Goal: Task Accomplishment & Management: Manage account settings

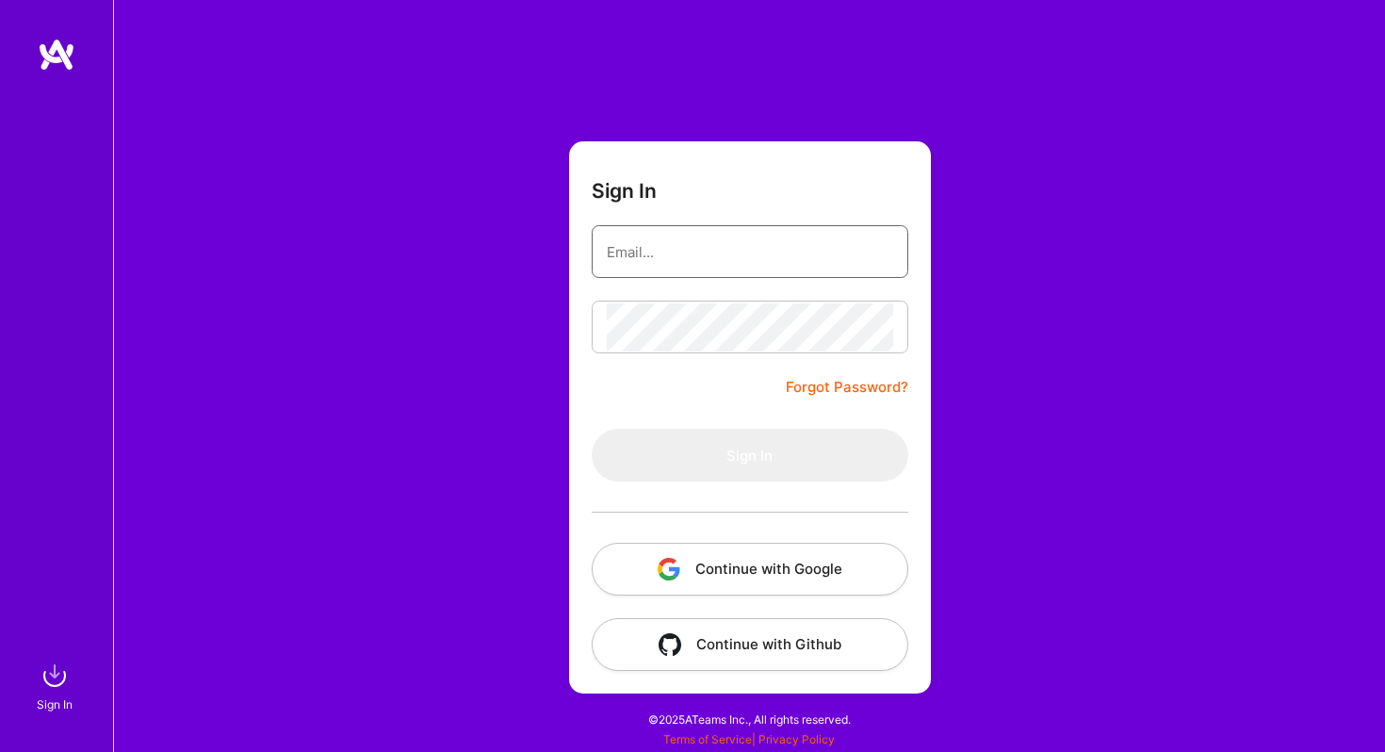
type input "sarahjanemills@gmail.com"
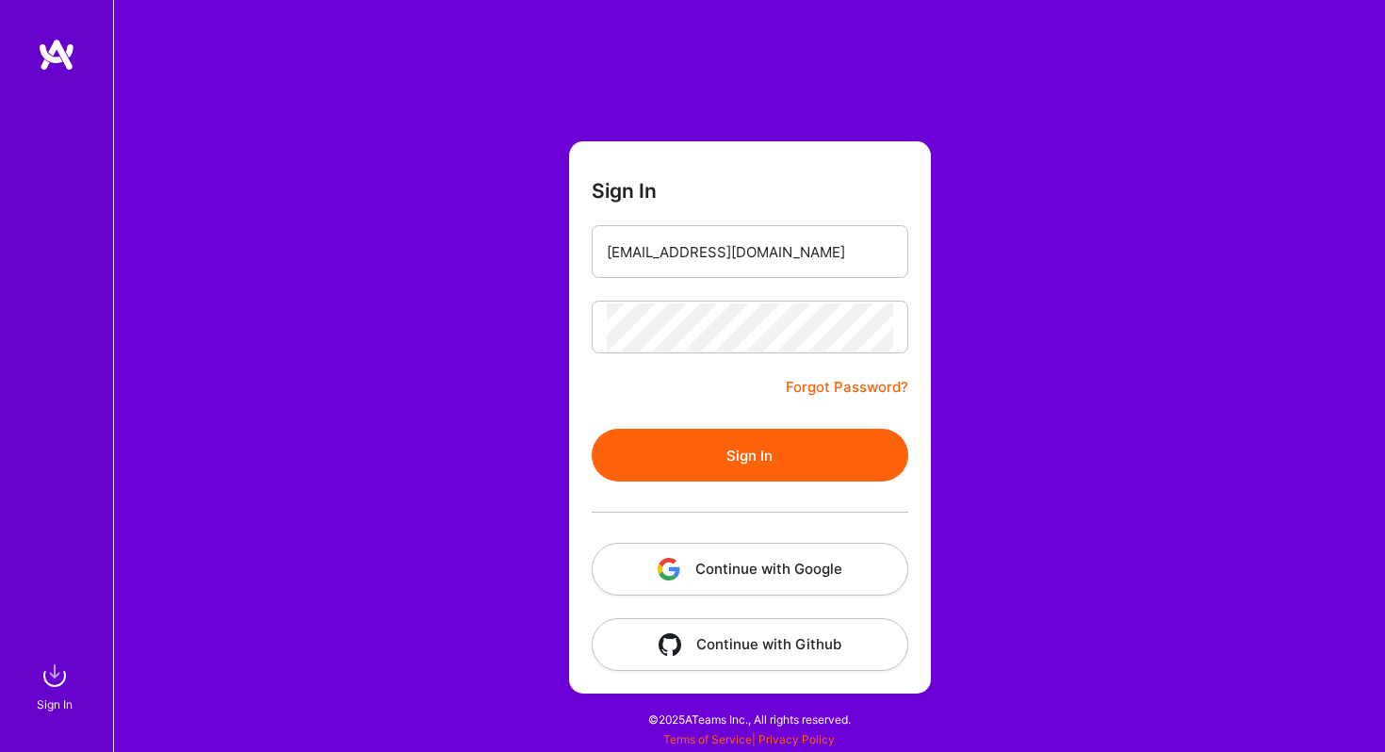
click at [738, 570] on button "Continue with Google" at bounding box center [750, 569] width 317 height 53
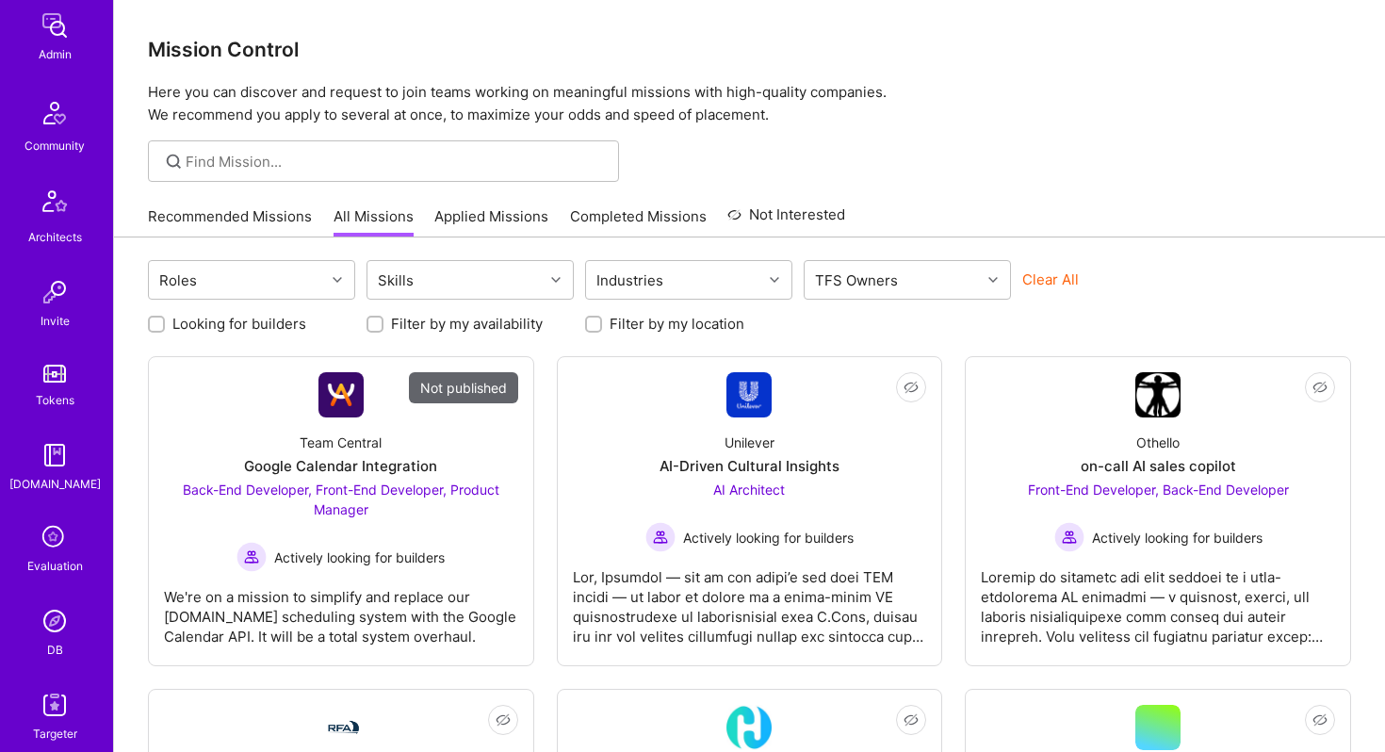
scroll to position [450, 0]
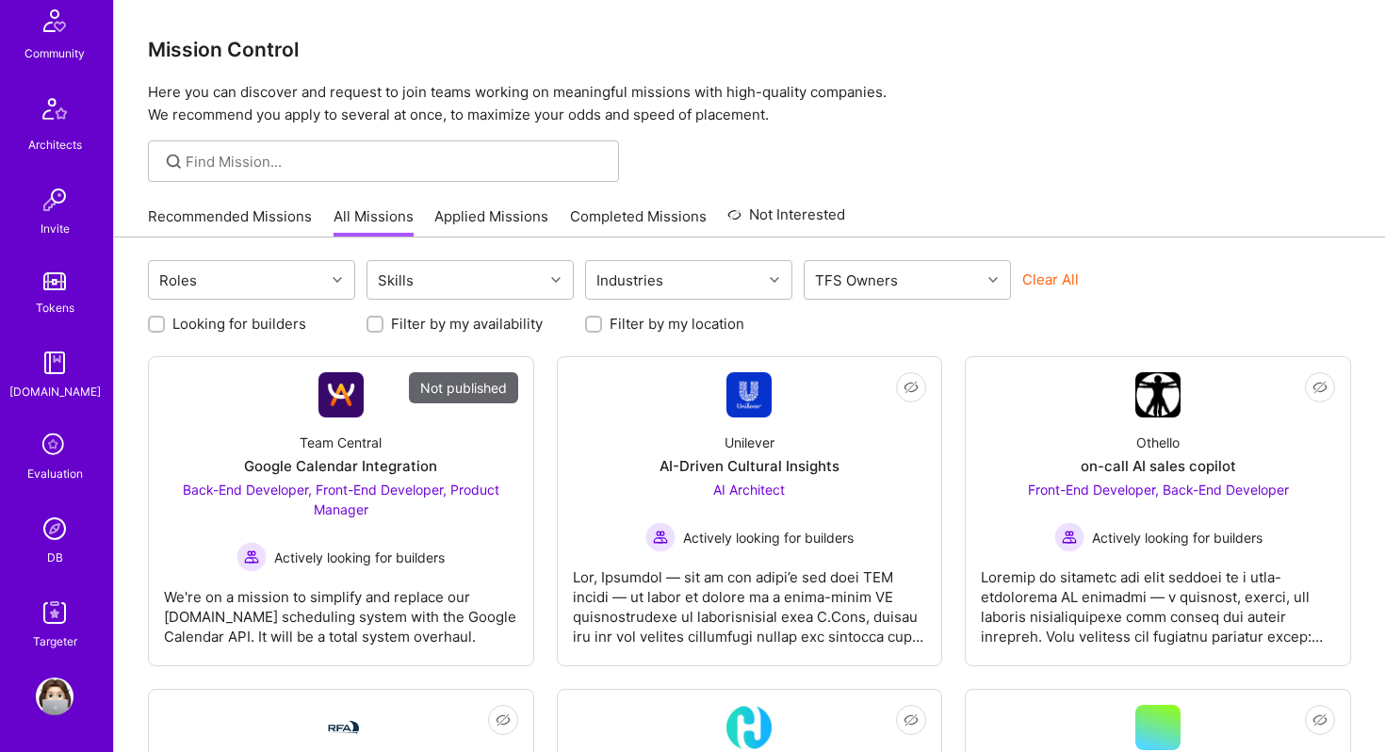
click at [57, 534] on img at bounding box center [55, 529] width 38 height 38
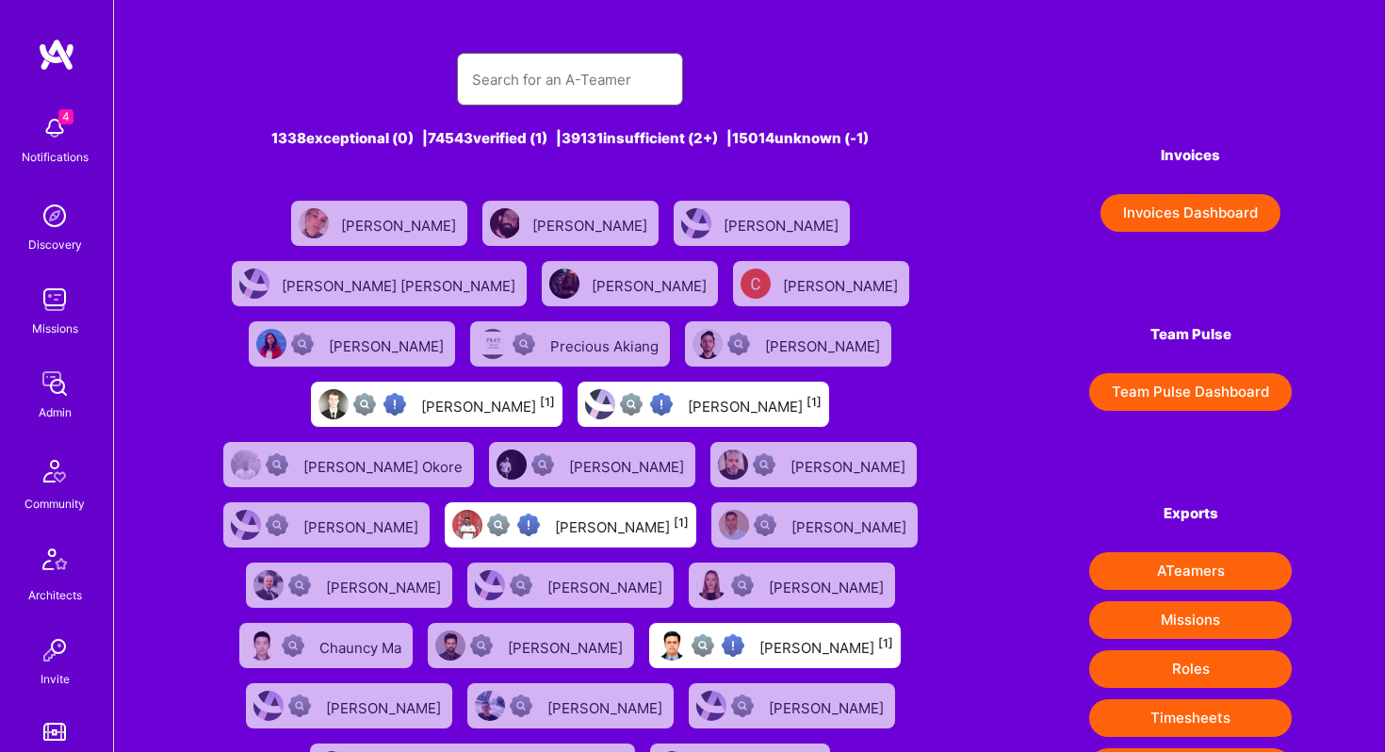
click at [575, 75] on input "text" at bounding box center [570, 80] width 196 height 48
paste input "ateam@seisser.tech"
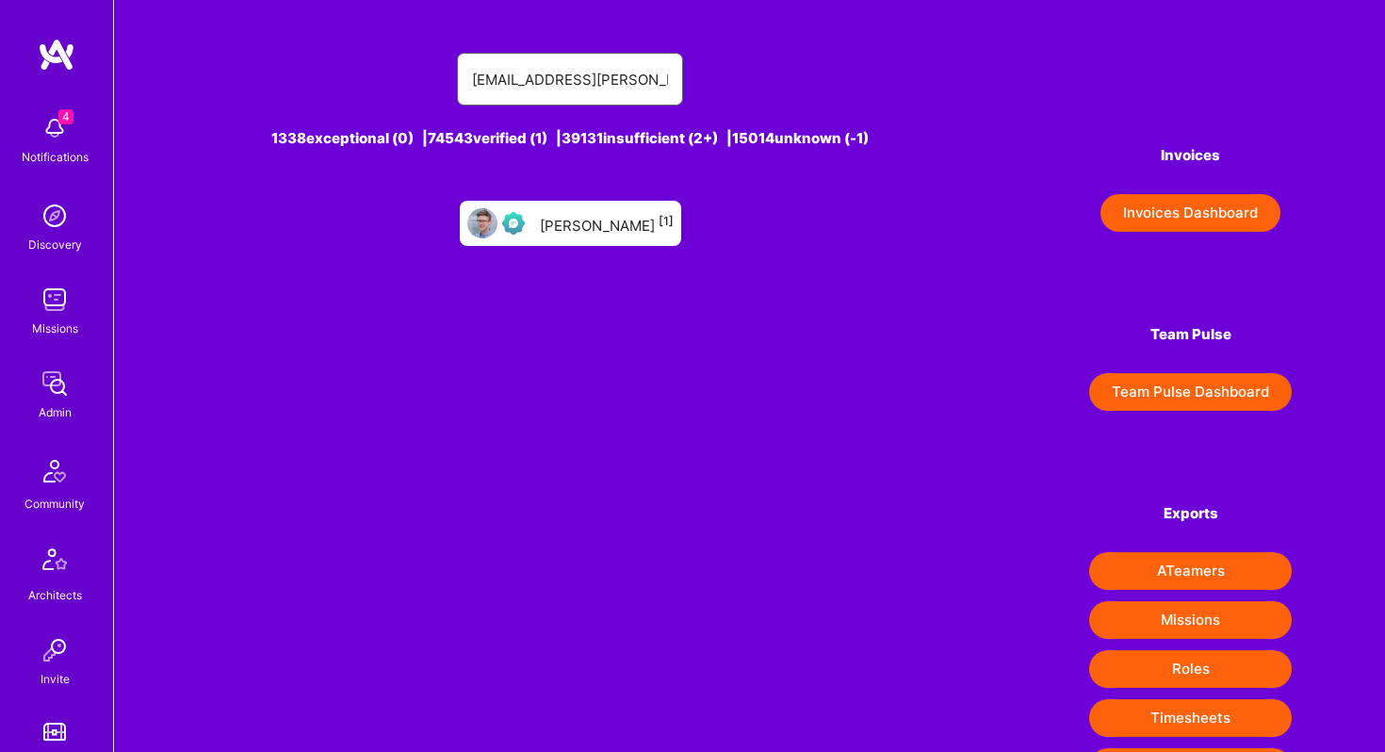
type input "ateam@seisser.tech"
click at [599, 219] on div "Dominik Seisser [1]" at bounding box center [607, 223] width 134 height 24
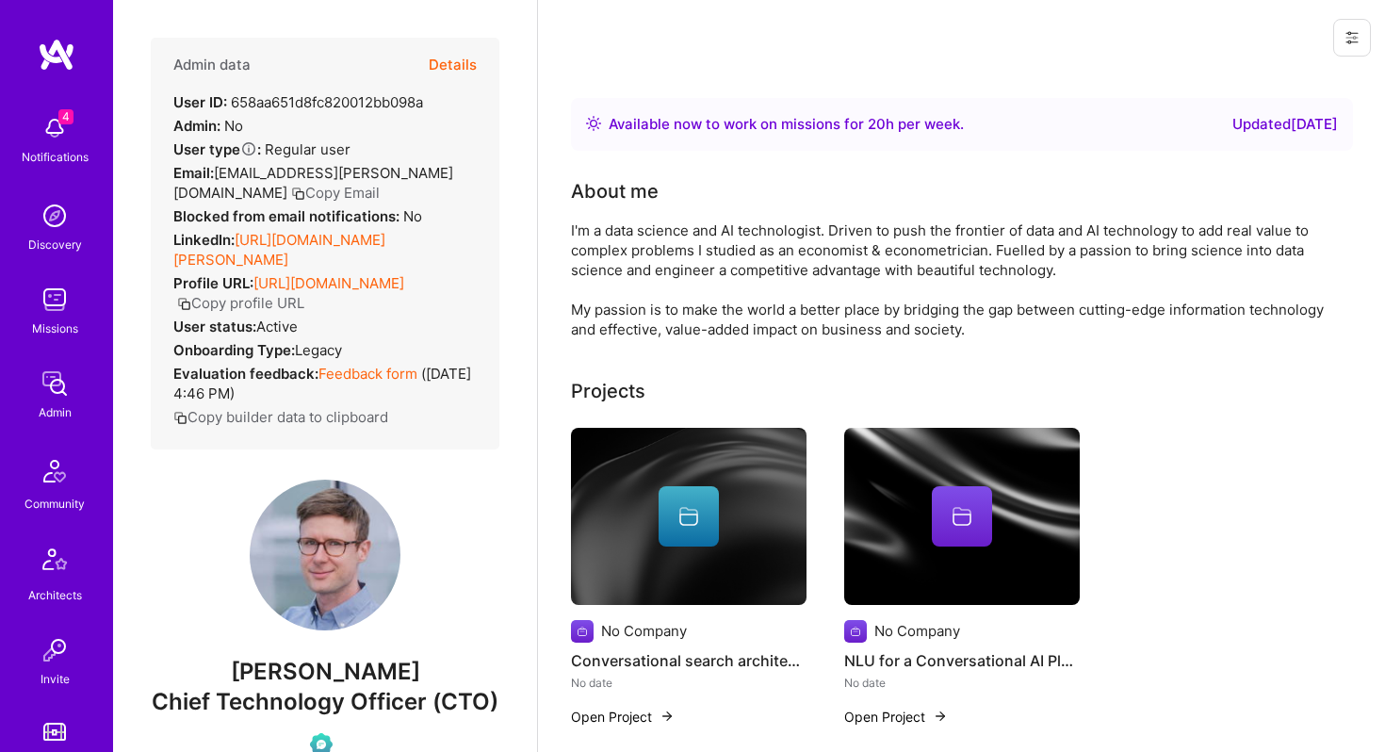
scroll to position [1, 0]
click at [1349, 40] on icon at bounding box center [1351, 36] width 15 height 15
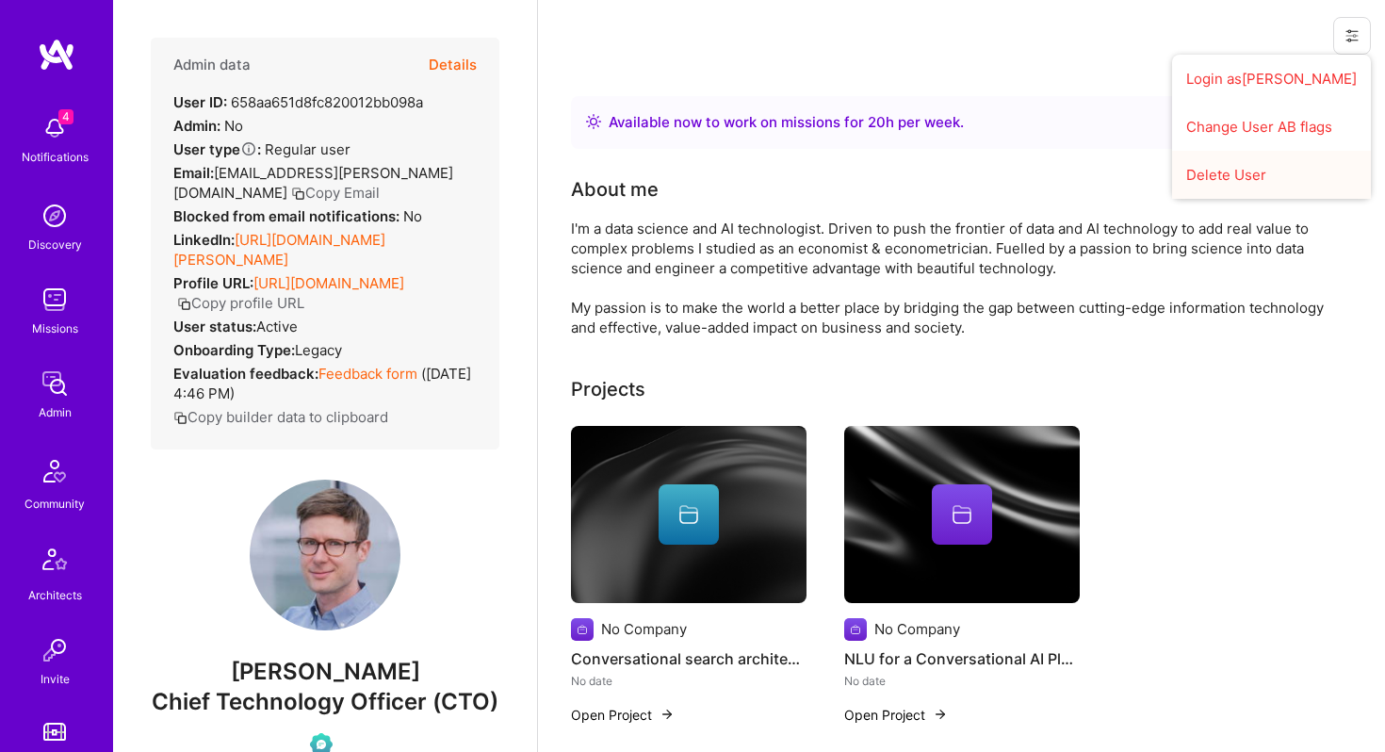
click at [1251, 171] on button "Delete User" at bounding box center [1271, 175] width 199 height 48
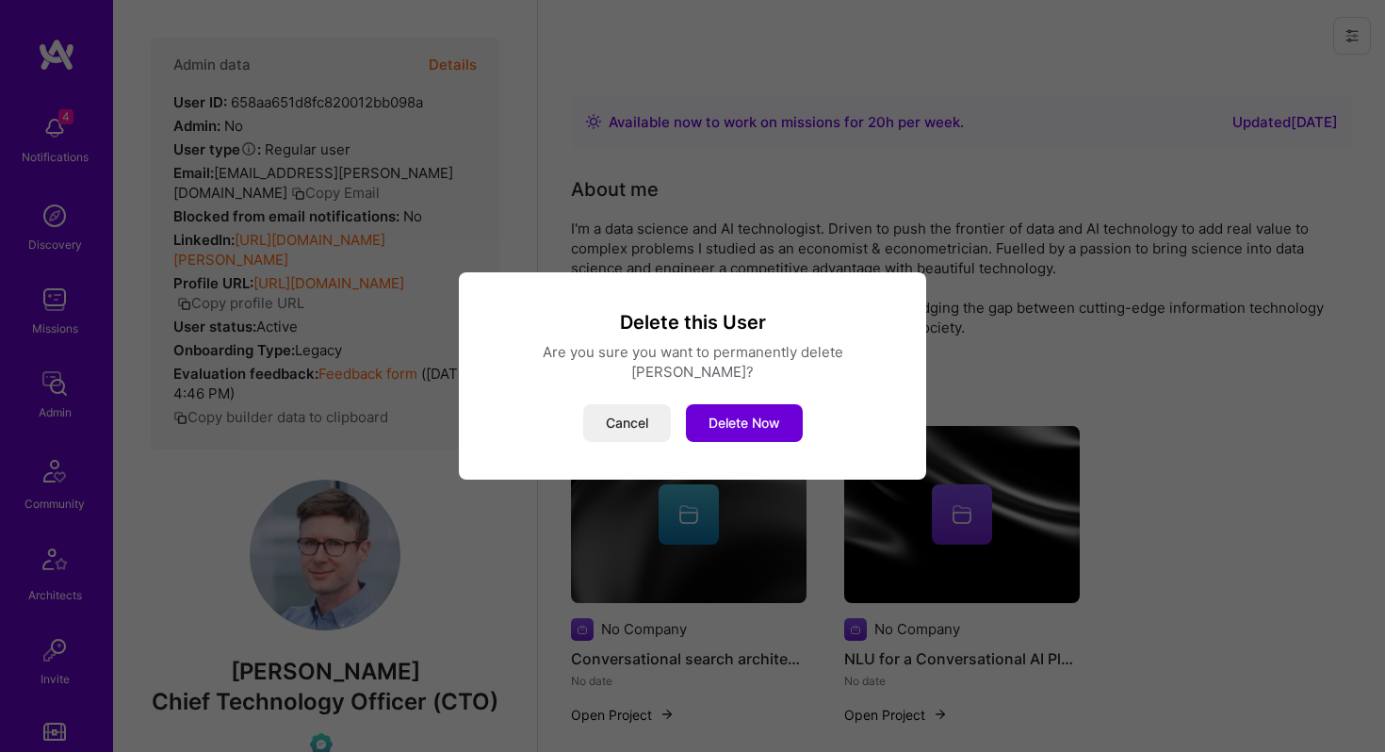
click at [738, 410] on button "Delete Now" at bounding box center [744, 423] width 117 height 38
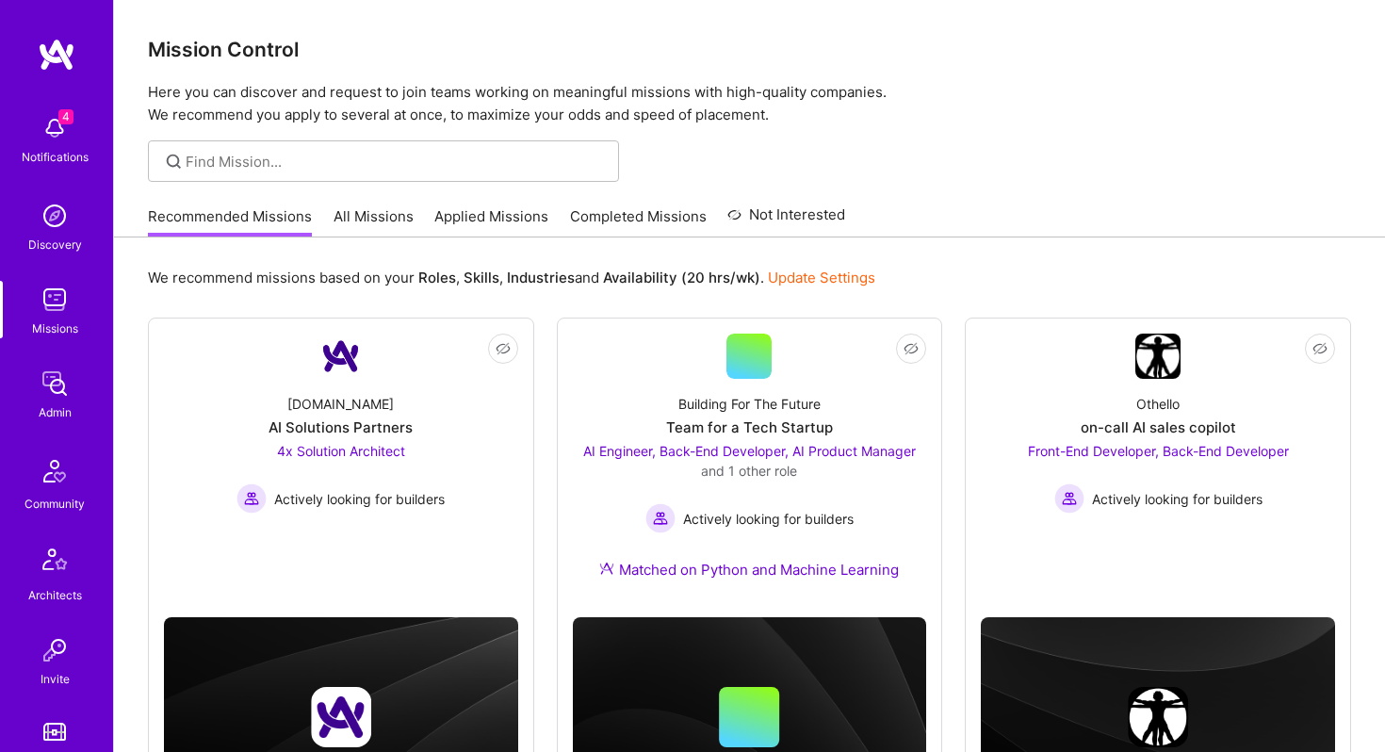
scroll to position [450, 0]
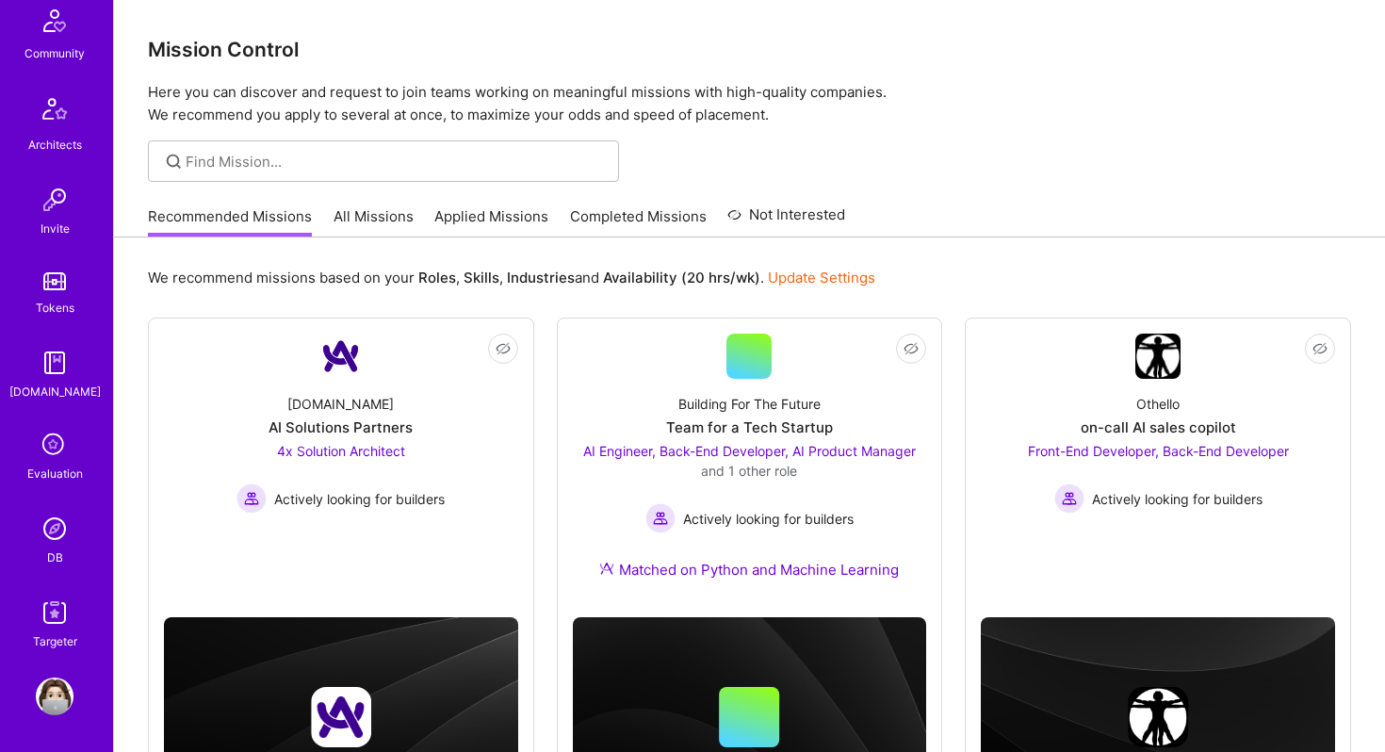
click at [56, 532] on img at bounding box center [55, 529] width 38 height 38
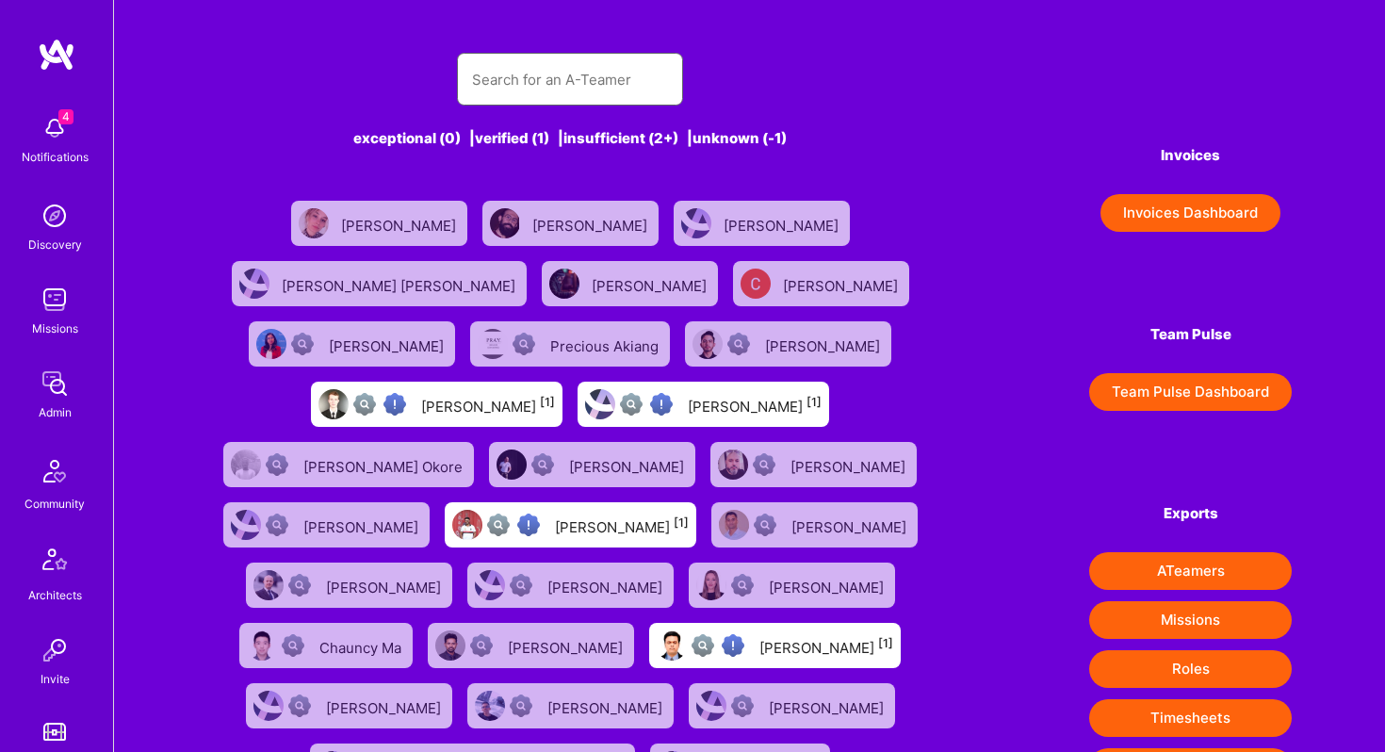
click at [509, 88] on input "text" at bounding box center [570, 80] width 196 height 48
paste input "https://platform.a.team/geoffreymccaleb"
type input "https://platform.a.team/geoffreymccaleb"
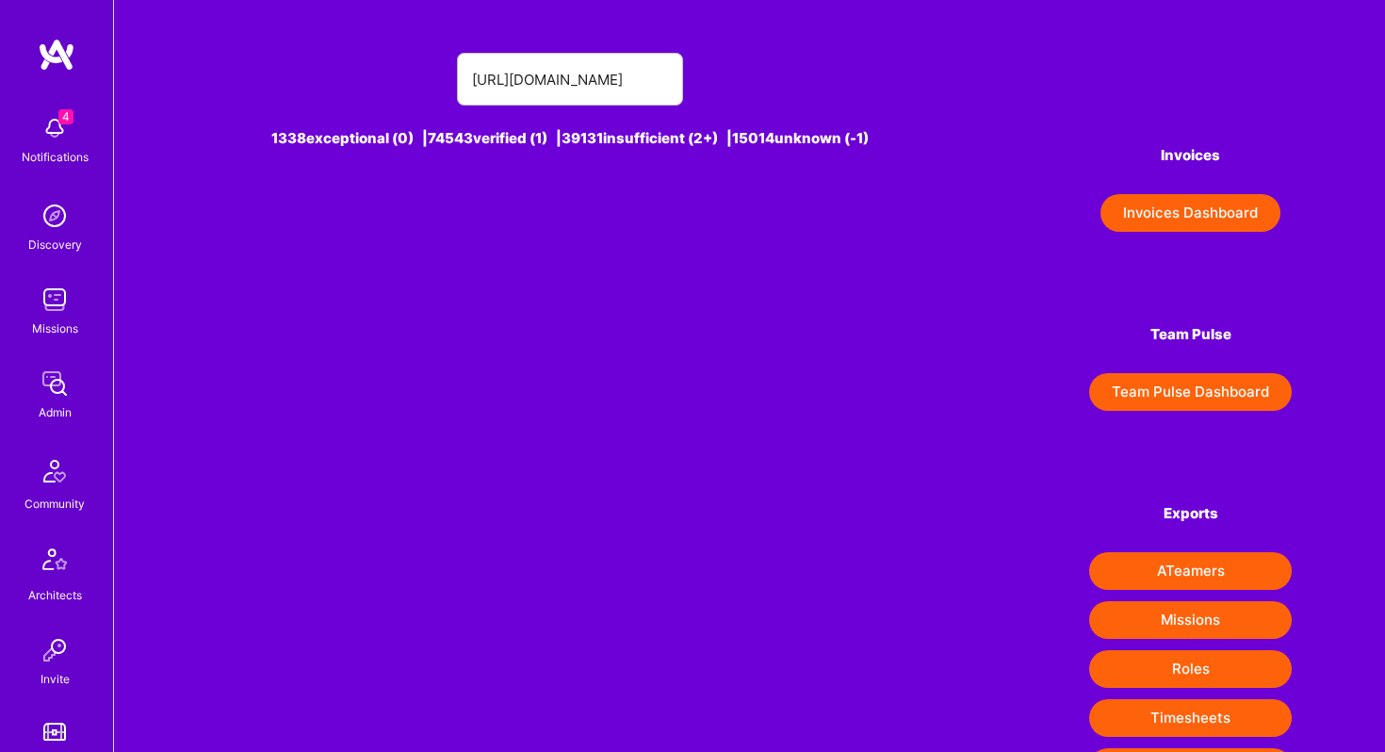
scroll to position [0, 0]
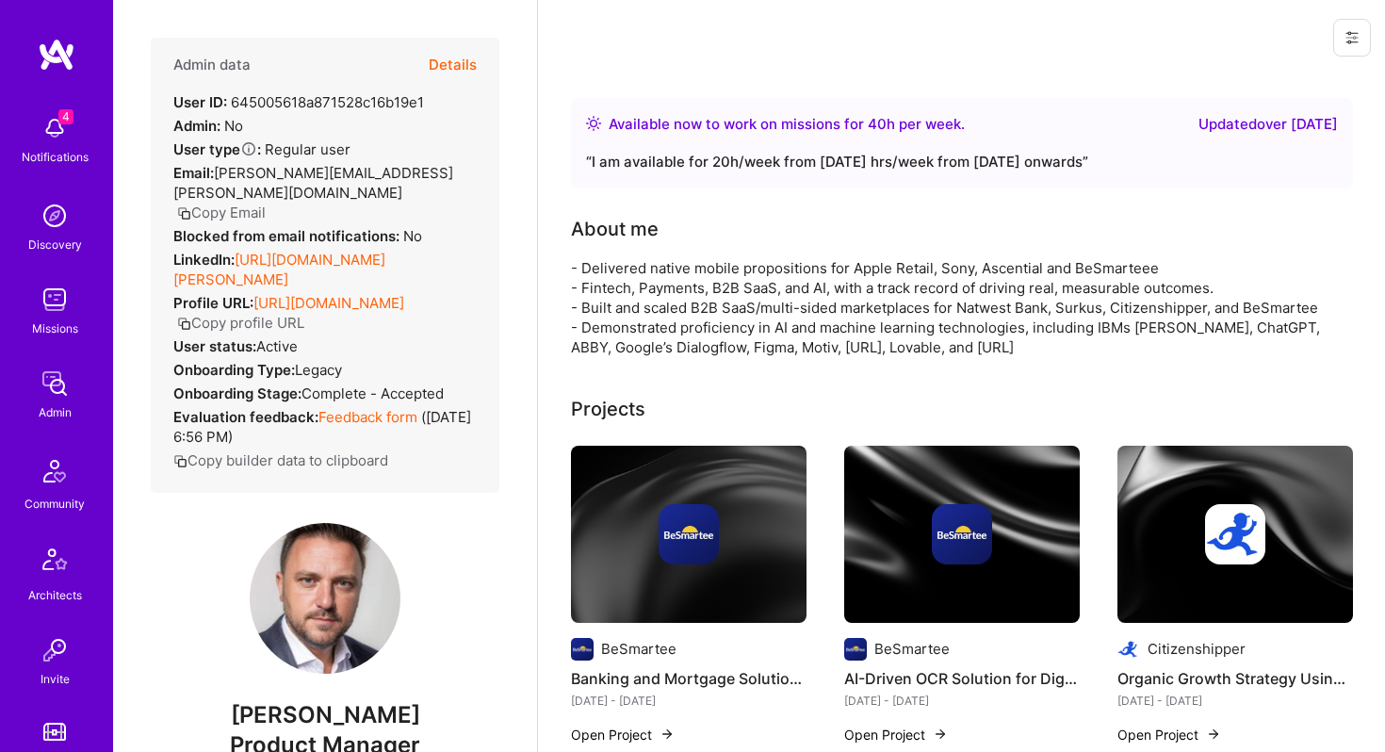
click at [451, 58] on button "Details" at bounding box center [453, 65] width 48 height 55
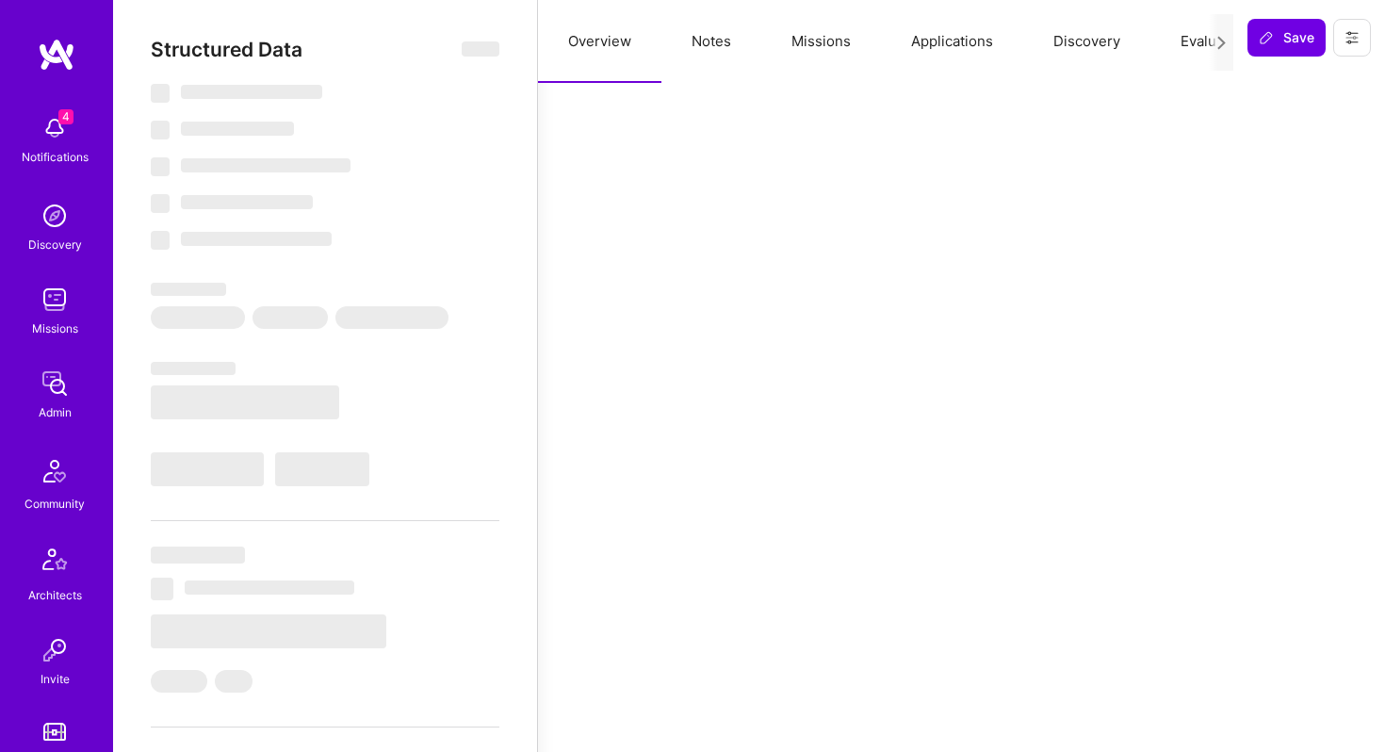
click at [916, 31] on button "Applications" at bounding box center [952, 41] width 142 height 83
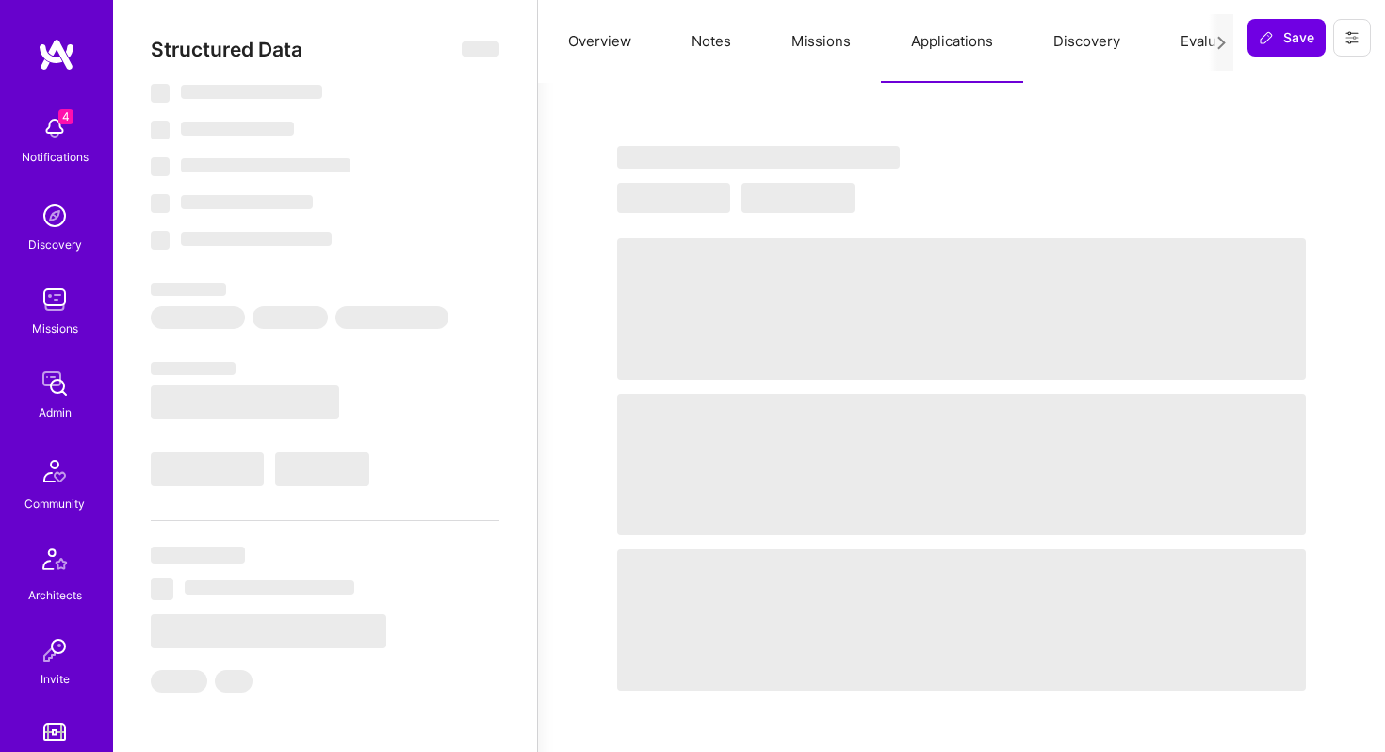
select select "Right Now"
select select "4"
select select "7"
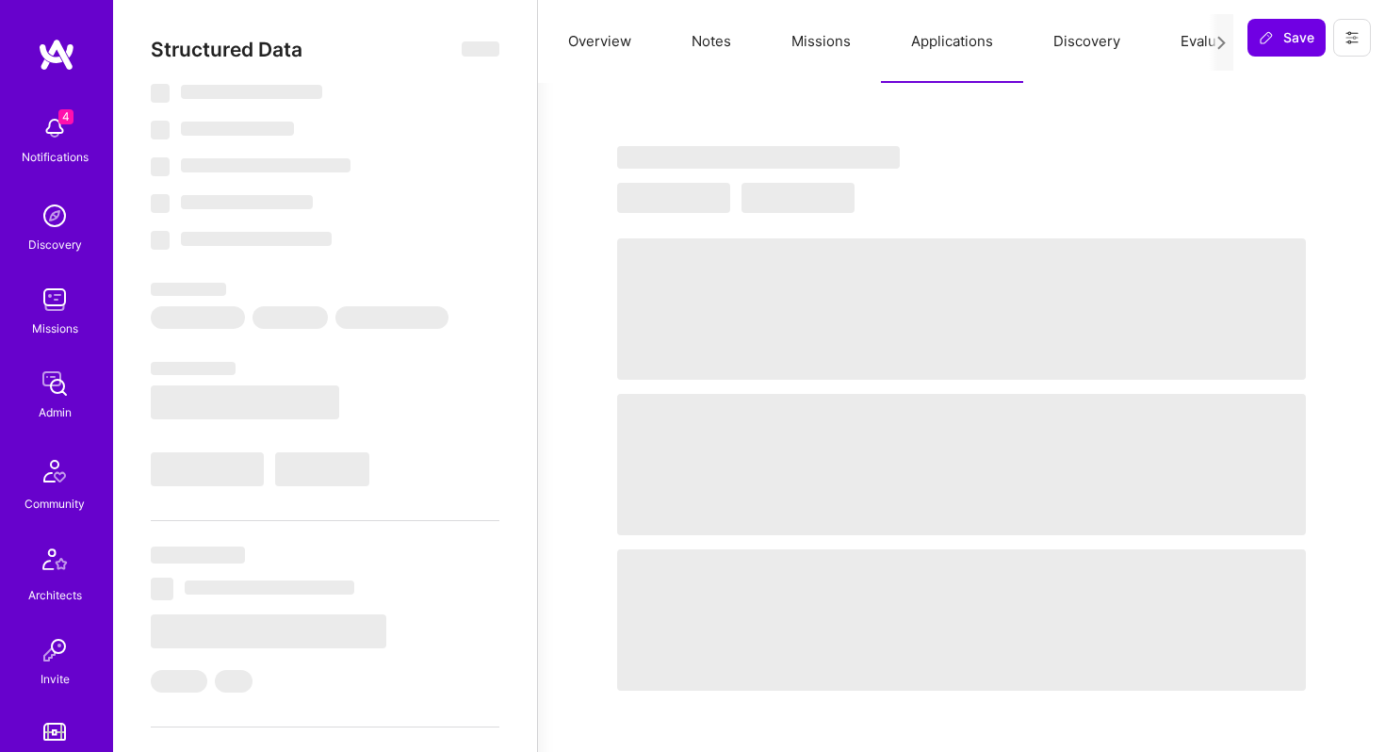
select select "US"
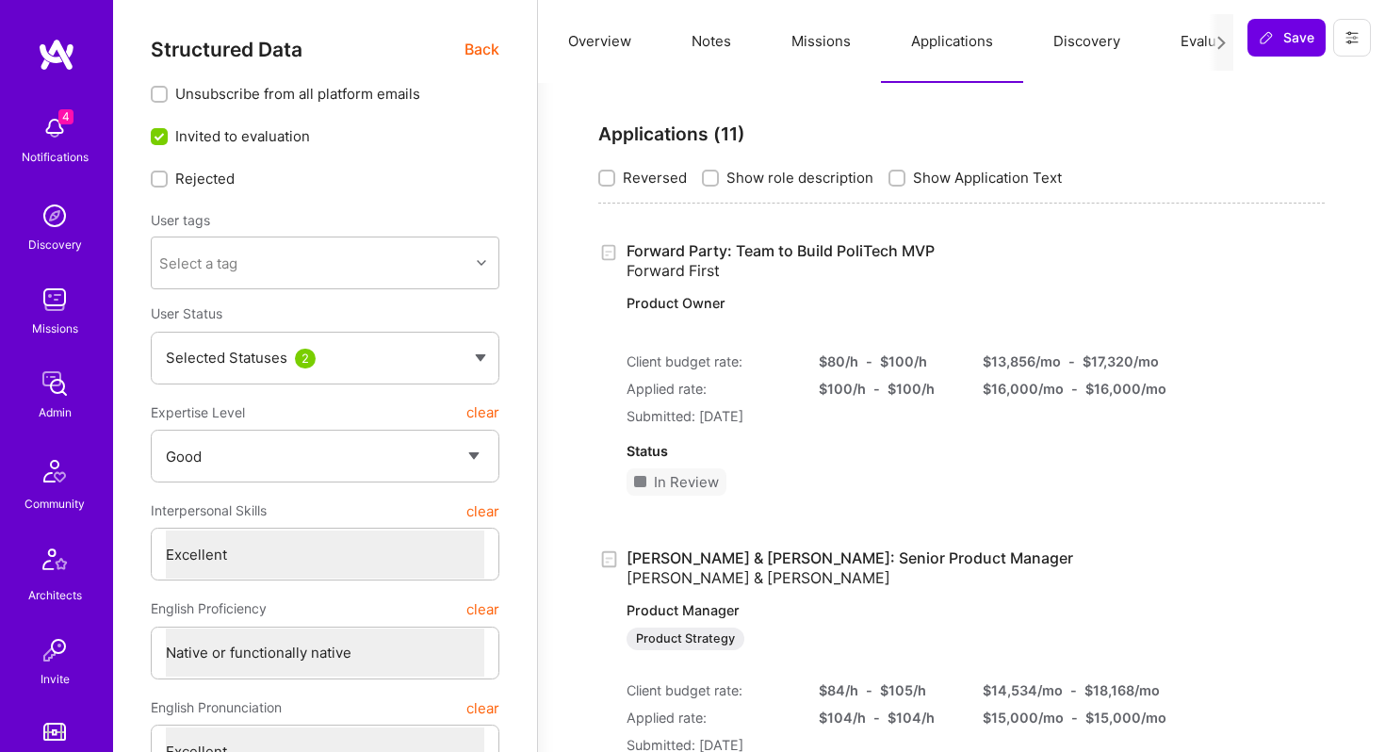
click at [851, 252] on link "Forward Party: Team to Build PoliTech MVP Forward First Product Owner" at bounding box center [875, 281] width 497 height 80
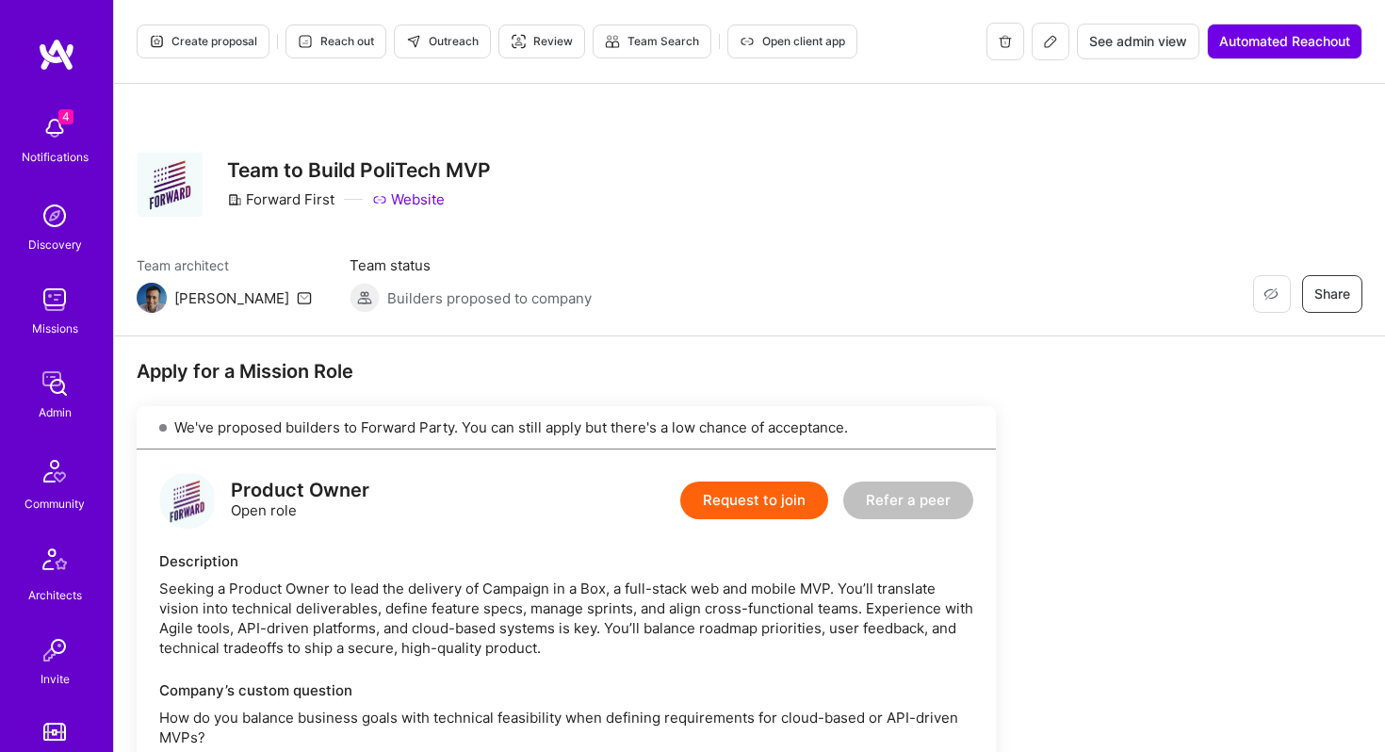
click at [195, 47] on span "Create proposal" at bounding box center [203, 41] width 108 height 17
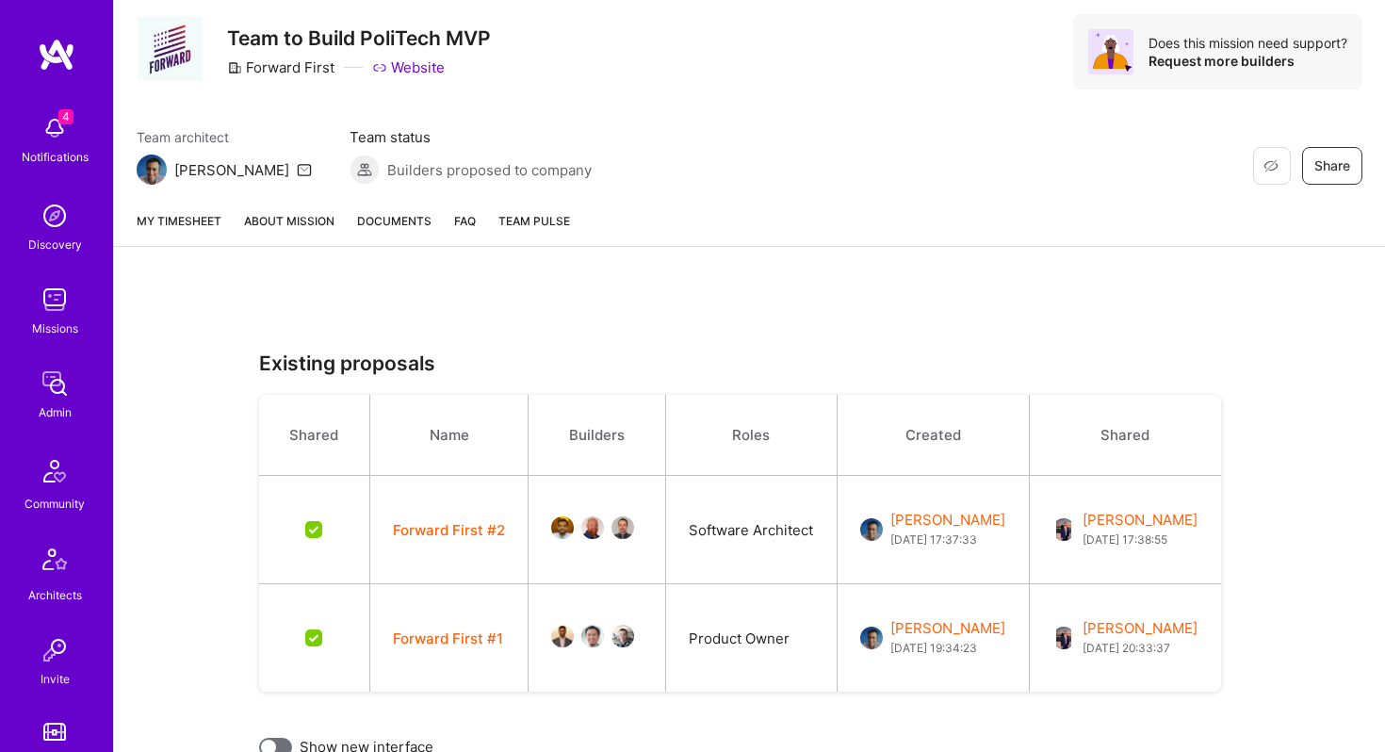
scroll to position [137, 0]
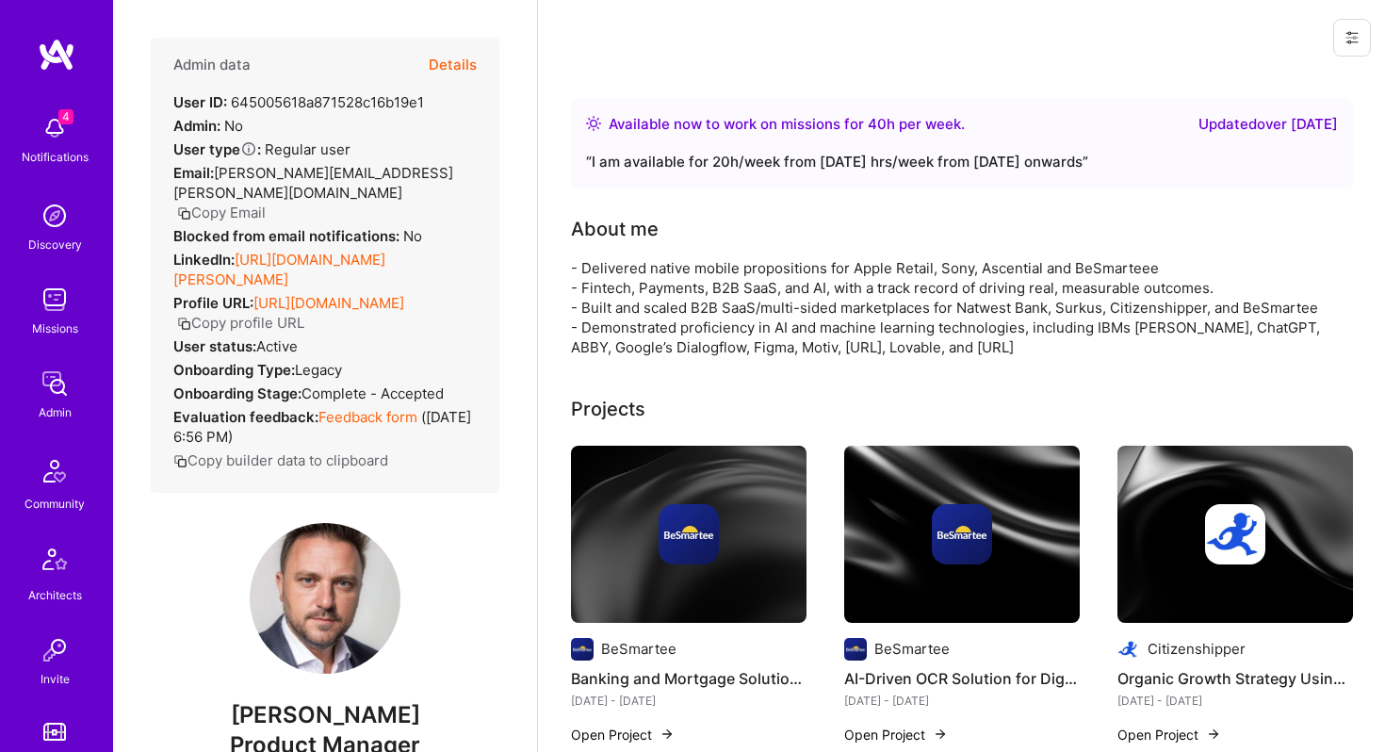
click at [1351, 35] on icon at bounding box center [1351, 37] width 15 height 15
click at [1250, 75] on button "Login as [PERSON_NAME]" at bounding box center [1271, 81] width 199 height 48
